Goal: Find specific page/section: Find specific page/section

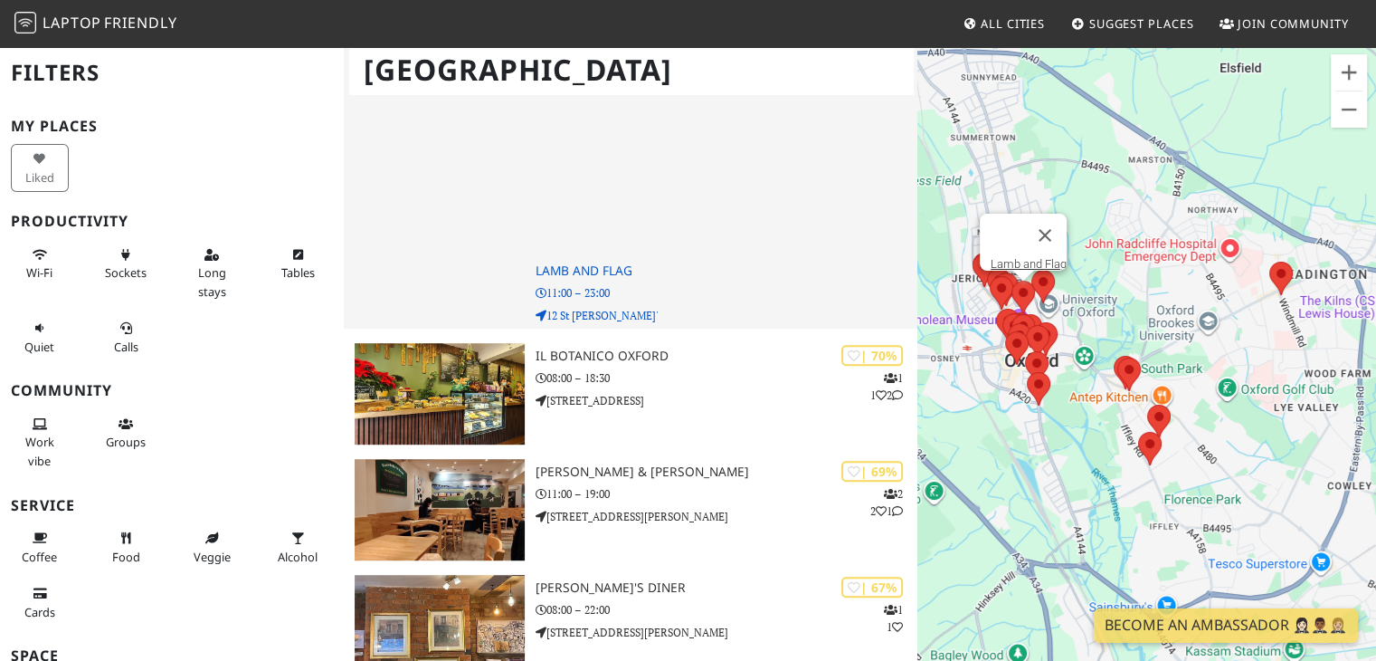
scroll to position [930, 0]
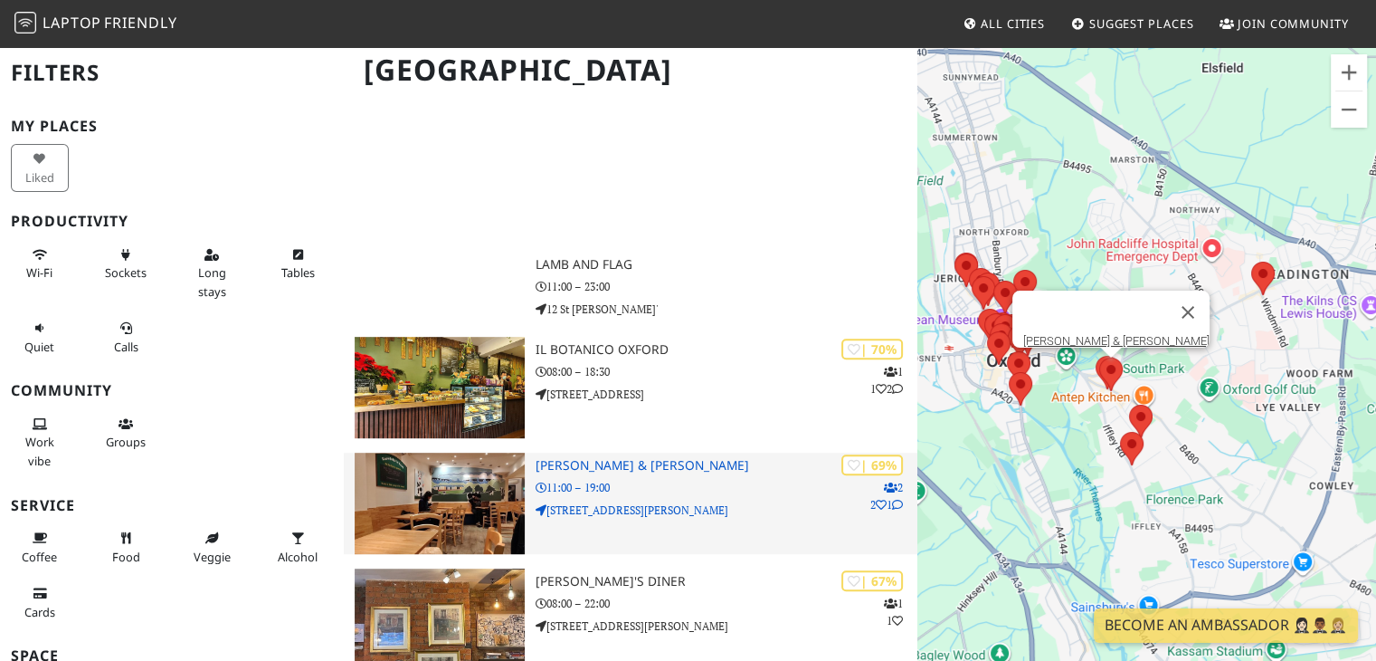
click at [764, 508] on div "| 69% 2 2 1 George & Delila 11:00 – 19:00 104 Cowley Road" at bounding box center [727, 502] width 383 height 101
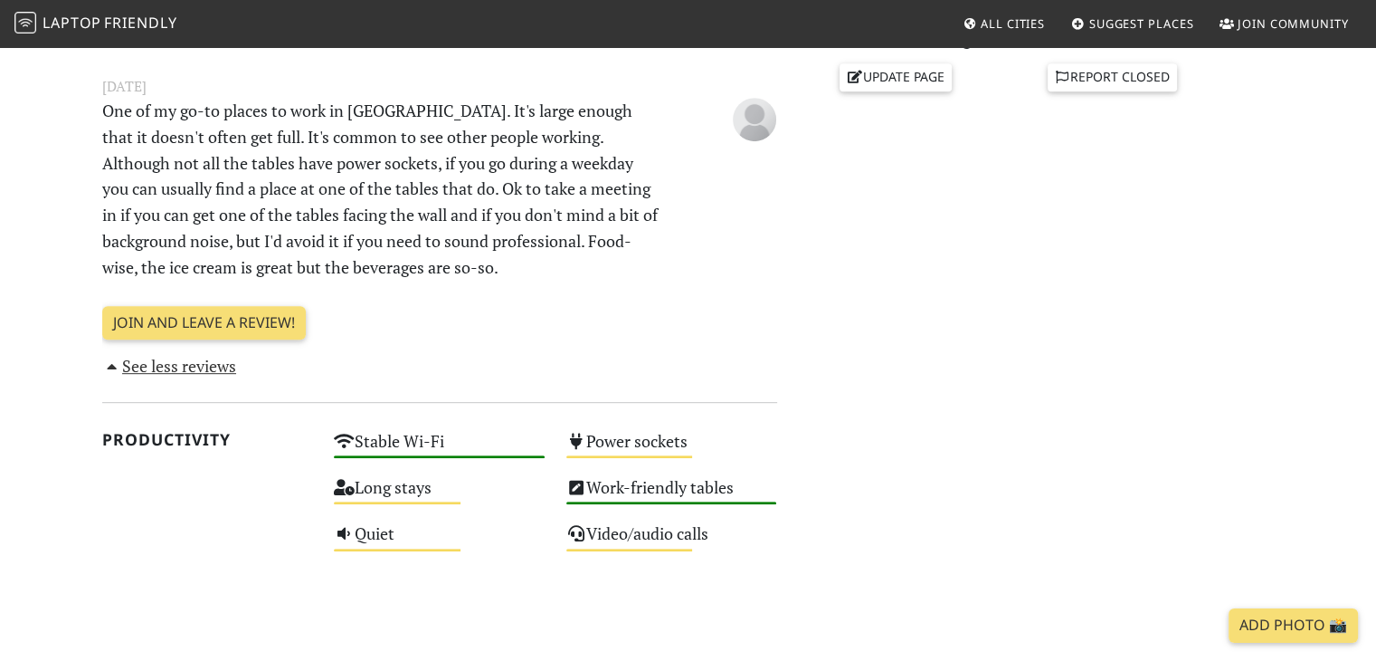
scroll to position [857, 0]
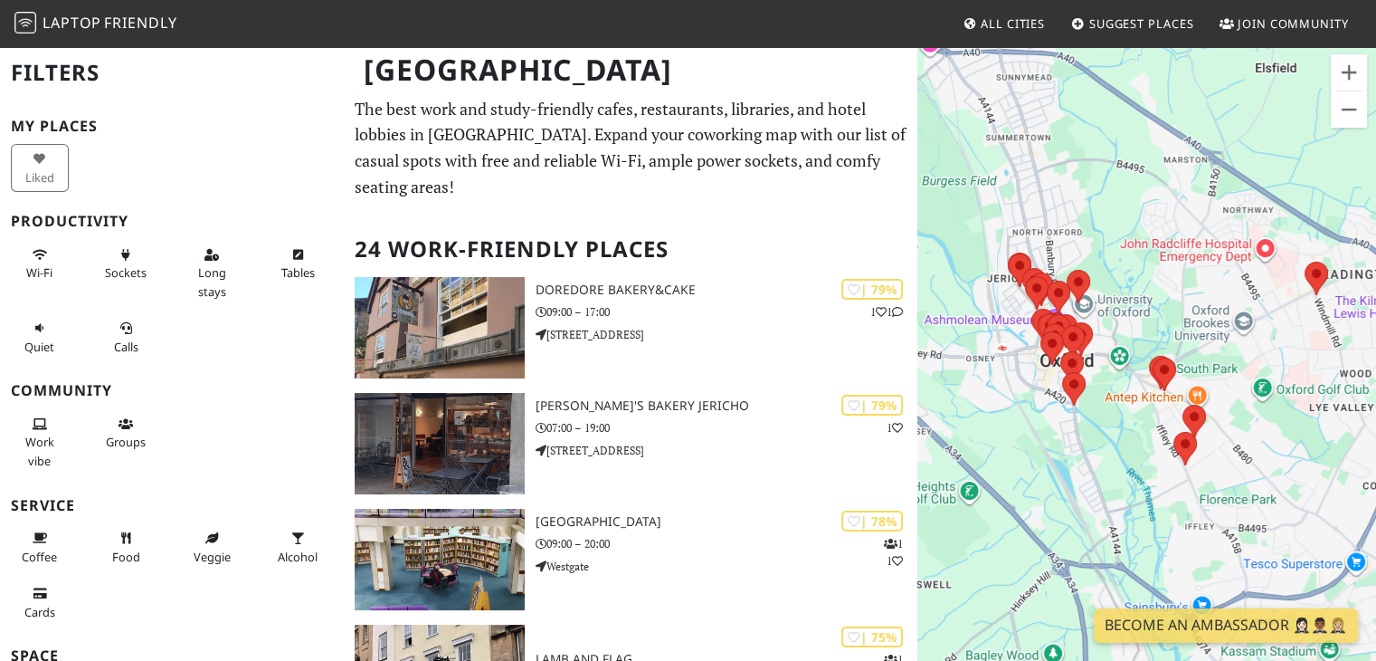
click at [831, 40] on nav "Laptop Friendly All Cities Suggest Places Join Community" at bounding box center [688, 23] width 1376 height 47
